Goal: Transaction & Acquisition: Purchase product/service

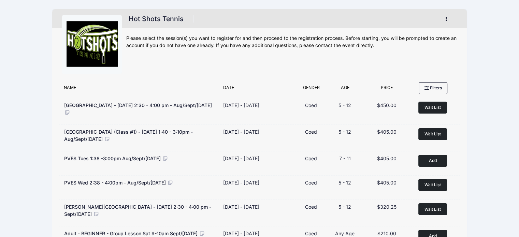
click at [448, 19] on button "button" at bounding box center [447, 19] width 18 height 12
click at [413, 32] on link "My Account" at bounding box center [414, 35] width 79 height 13
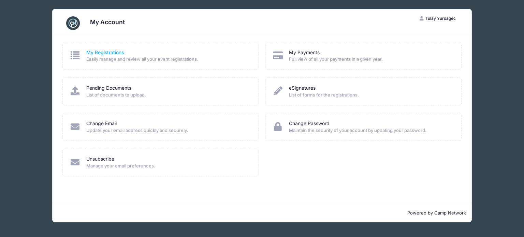
click at [112, 50] on link "My Registrations" at bounding box center [105, 52] width 38 height 7
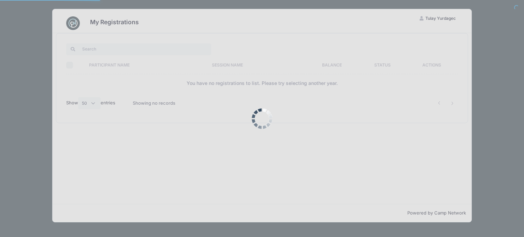
select select "50"
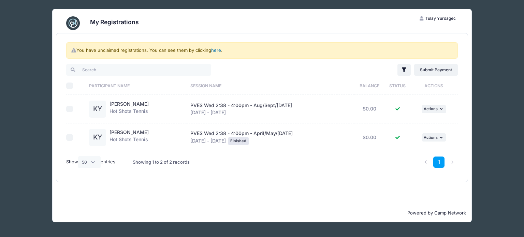
click at [214, 51] on link "here" at bounding box center [216, 49] width 10 height 5
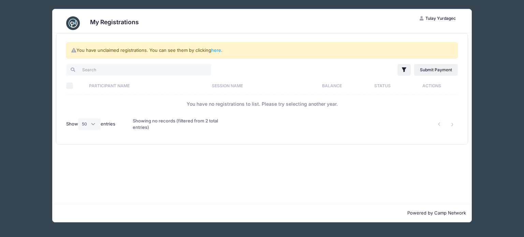
click at [233, 102] on td "You have no registrations to list. Please try selecting another year." at bounding box center [262, 104] width 392 height 18
click at [218, 51] on link "here" at bounding box center [216, 49] width 10 height 5
click at [107, 23] on h3 "My Registrations" at bounding box center [114, 21] width 49 height 7
click at [42, 48] on div "My Registrations TY Tulay Yurdagec My Account Logout You have unclaimed registr…" at bounding box center [262, 115] width 504 height 231
click at [27, 88] on div "My Registrations TY Tulay Yurdagec My Account Logout You have unclaimed registr…" at bounding box center [262, 115] width 504 height 231
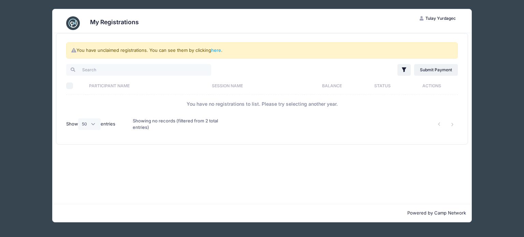
click at [420, 216] on p "Powered by Camp Network" at bounding box center [262, 213] width 408 height 7
click at [501, 135] on div "My Registrations TY Tulay Yurdagec My Account Logout You have unclaimed registr…" at bounding box center [262, 115] width 504 height 231
click at [440, 17] on span "Tulay Yurdagec" at bounding box center [440, 18] width 30 height 5
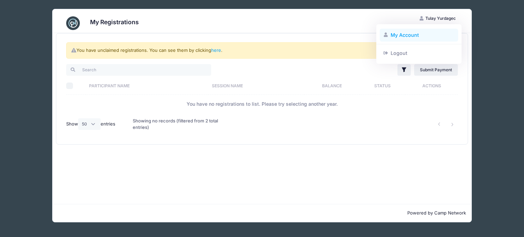
click at [406, 35] on link "My Account" at bounding box center [419, 35] width 79 height 13
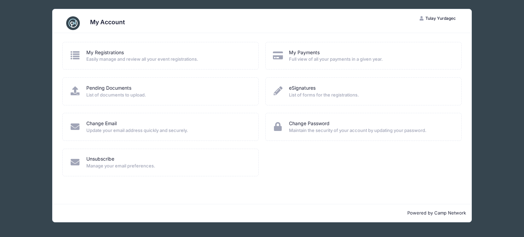
click at [444, 19] on span "Tulay Yurdagec" at bounding box center [440, 18] width 30 height 5
click at [506, 52] on div "My Account TY Tulay Yurdagec My Account Logout My Registrations Easily manage a…" at bounding box center [262, 115] width 504 height 231
click at [102, 50] on link "My Registrations" at bounding box center [105, 52] width 38 height 7
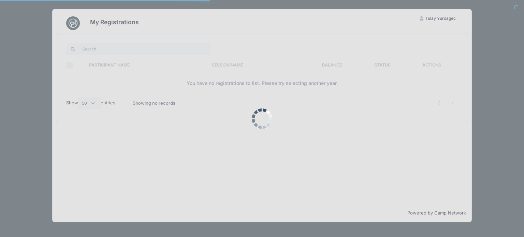
select select "50"
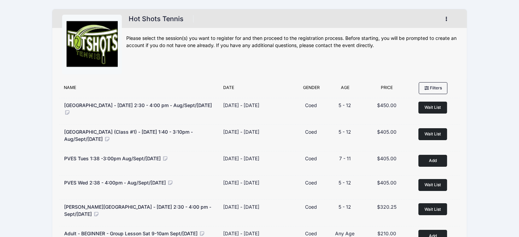
click at [446, 19] on icon "button" at bounding box center [448, 19] width 5 height 0
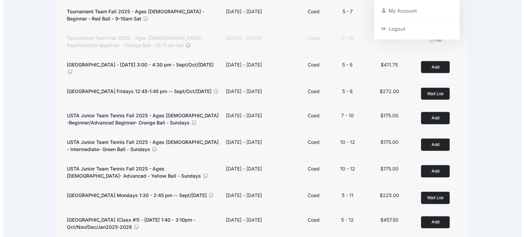
scroll to position [412, 0]
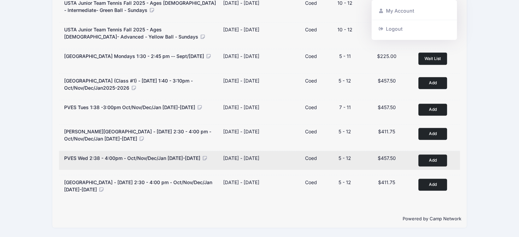
click at [434, 158] on button "Add to Cart" at bounding box center [432, 161] width 29 height 12
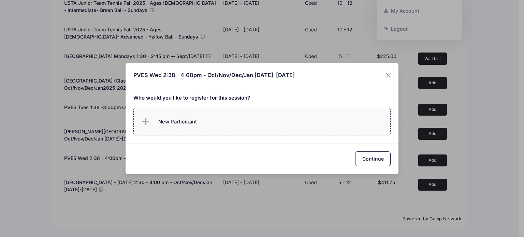
click at [176, 123] on span "New Participant" at bounding box center [177, 122] width 39 height 8
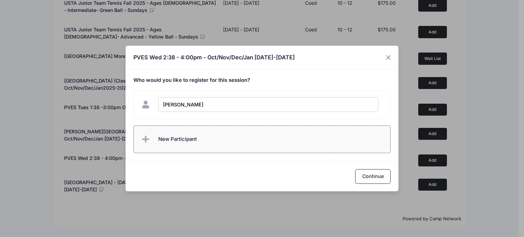
type input "[PERSON_NAME]"
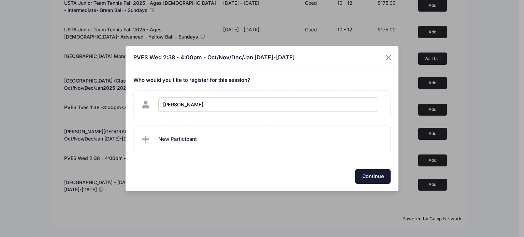
checkbox input "true"
click at [376, 176] on button "Continue" at bounding box center [372, 176] width 35 height 15
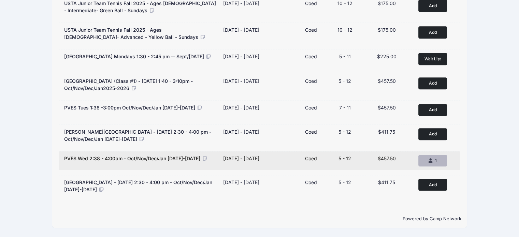
click at [431, 161] on icon "button" at bounding box center [430, 161] width 5 height 0
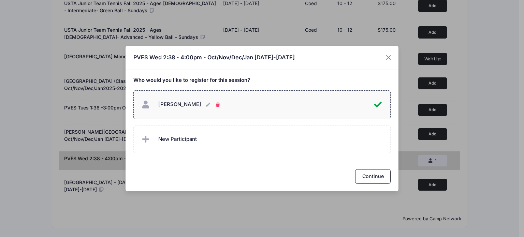
click at [216, 105] on icon "button" at bounding box center [218, 105] width 5 height 0
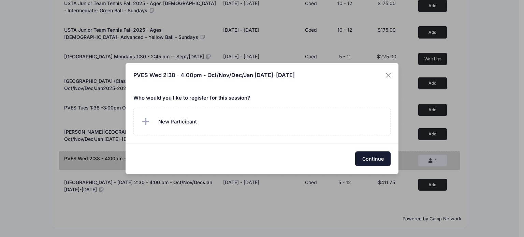
click at [369, 158] on button "Continue" at bounding box center [372, 158] width 35 height 15
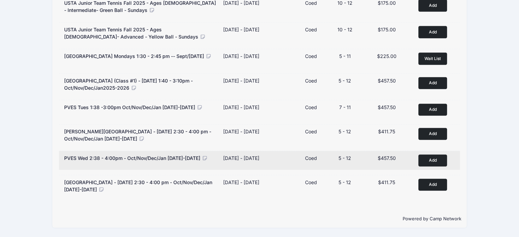
click at [166, 154] on div "PVES Wed 2:38 - 4:00pm - Oct/Nov/Dec/Jan [DATE]-[DATE] Dates [DATE] - [DATE] [D…" at bounding box center [259, 160] width 401 height 19
click at [173, 159] on span "PVES Wed 2:38 - 4:00pm - Oct/Nov/Dec/Jan [DATE]-[DATE]" at bounding box center [132, 158] width 136 height 6
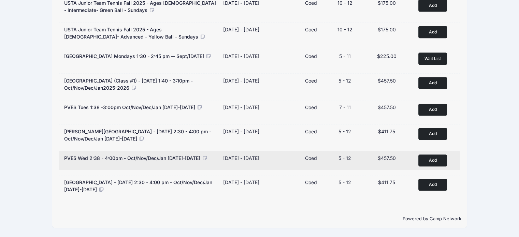
click at [429, 163] on button "Add to Cart" at bounding box center [432, 161] width 29 height 12
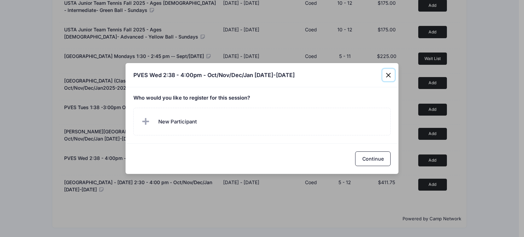
click at [388, 74] on button "Close" at bounding box center [388, 75] width 12 height 12
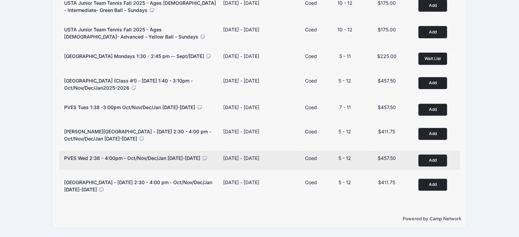
click at [126, 162] on div "PVES Wed 2:38 - 4:00pm - Oct/Nov/Dec/Jan [DATE]-[DATE]" at bounding box center [140, 161] width 159 height 12
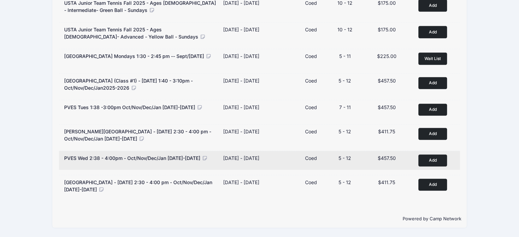
click at [381, 157] on span "$457.50" at bounding box center [387, 158] width 18 height 6
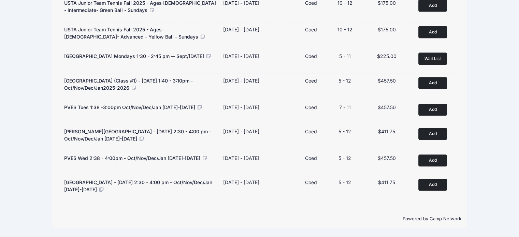
click at [263, 210] on div "Powered by Camp Network" at bounding box center [259, 219] width 415 height 18
